Goal: Entertainment & Leisure: Consume media (video, audio)

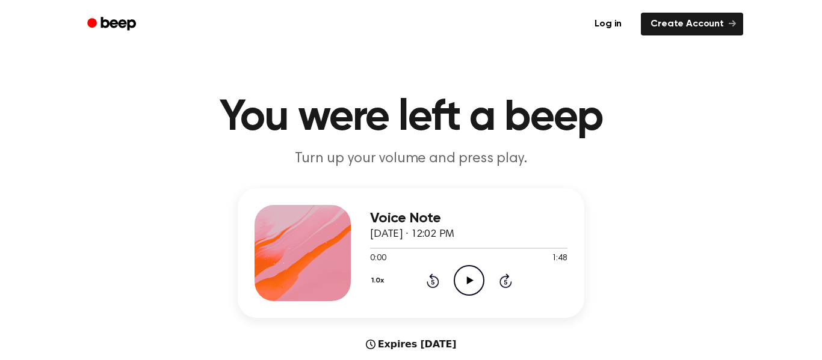
click at [466, 286] on icon "Play Audio" at bounding box center [469, 280] width 31 height 31
click at [431, 278] on icon at bounding box center [433, 281] width 13 height 14
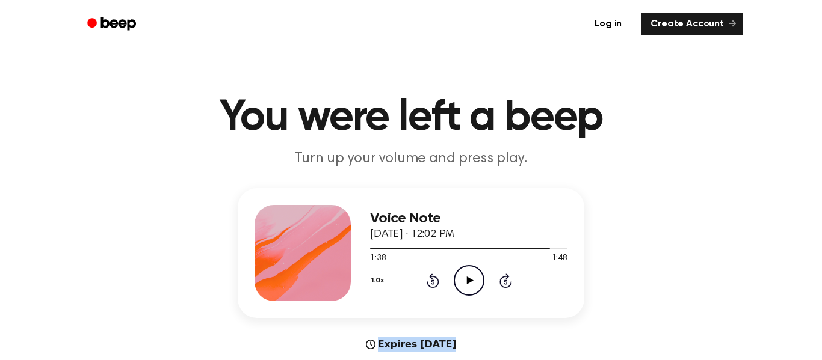
click at [431, 278] on icon at bounding box center [433, 281] width 13 height 14
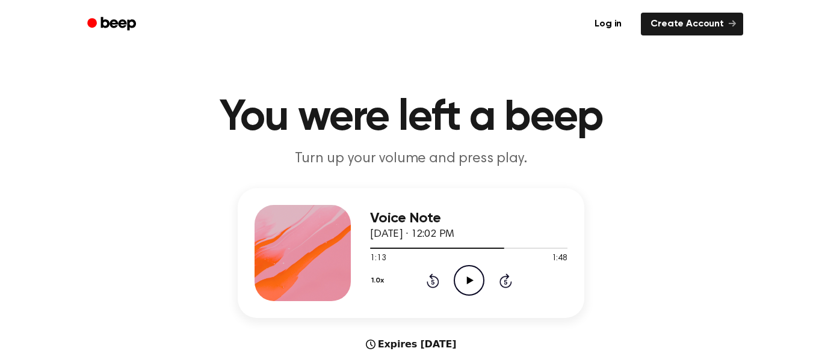
click at [431, 278] on icon at bounding box center [433, 281] width 13 height 14
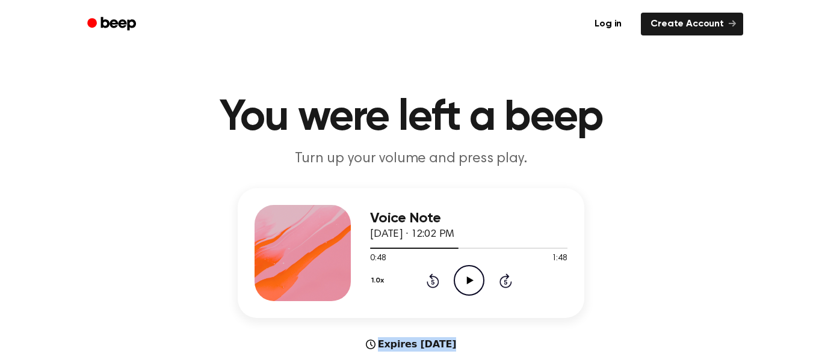
click at [431, 278] on icon at bounding box center [433, 281] width 13 height 14
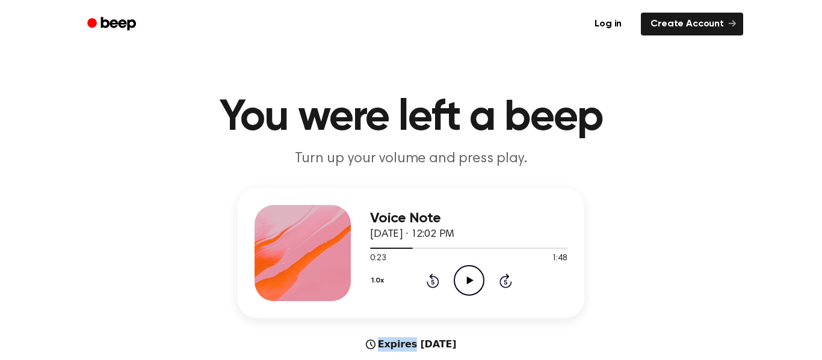
click at [431, 278] on icon at bounding box center [433, 281] width 13 height 14
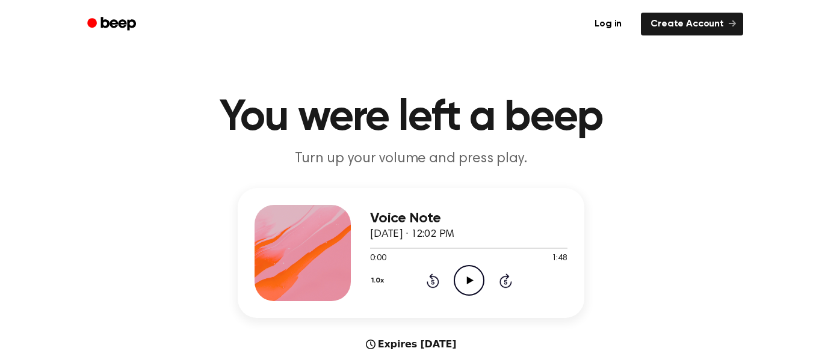
click at [431, 278] on icon at bounding box center [433, 281] width 13 height 14
click at [474, 283] on icon "Play Audio" at bounding box center [469, 280] width 31 height 31
